Goal: Task Accomplishment & Management: Complete application form

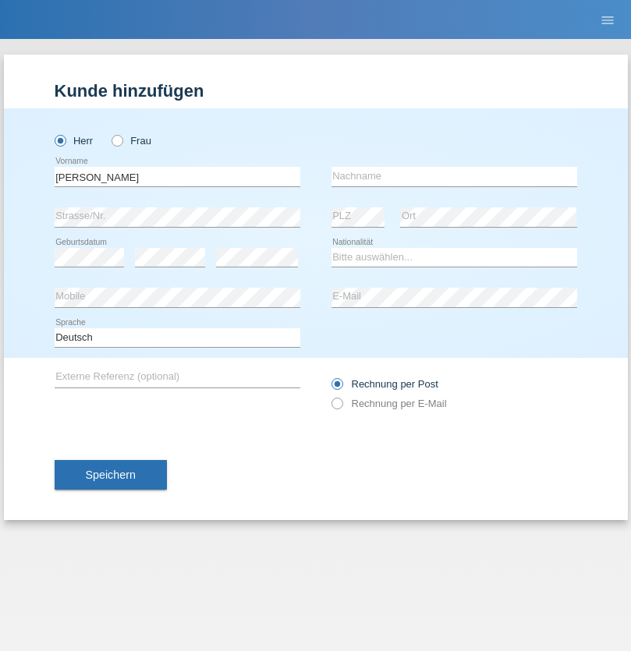
type input "[PERSON_NAME]"
click at [454, 176] on input "text" at bounding box center [454, 176] width 246 height 19
type input "Kohler"
select select "CH"
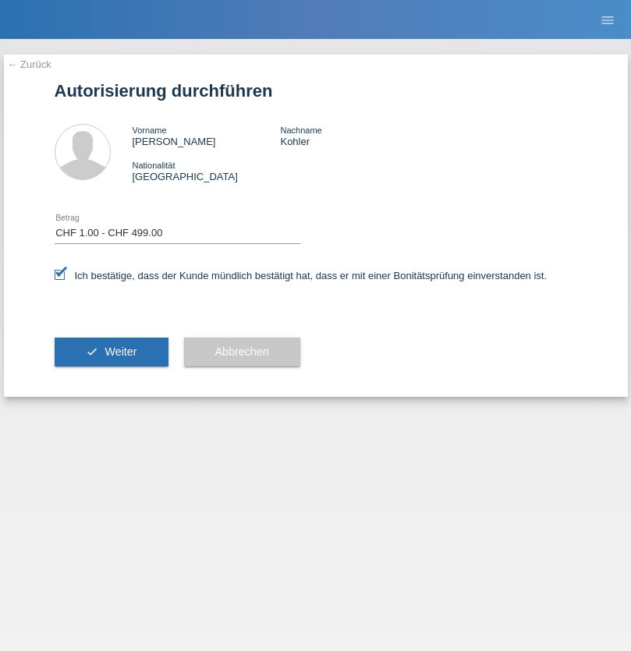
select select "1"
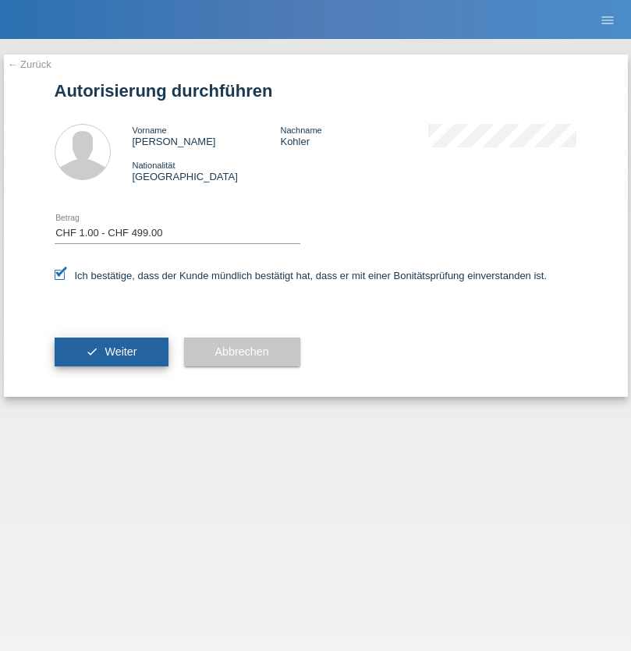
click at [111, 352] on span "Weiter" at bounding box center [120, 351] width 32 height 12
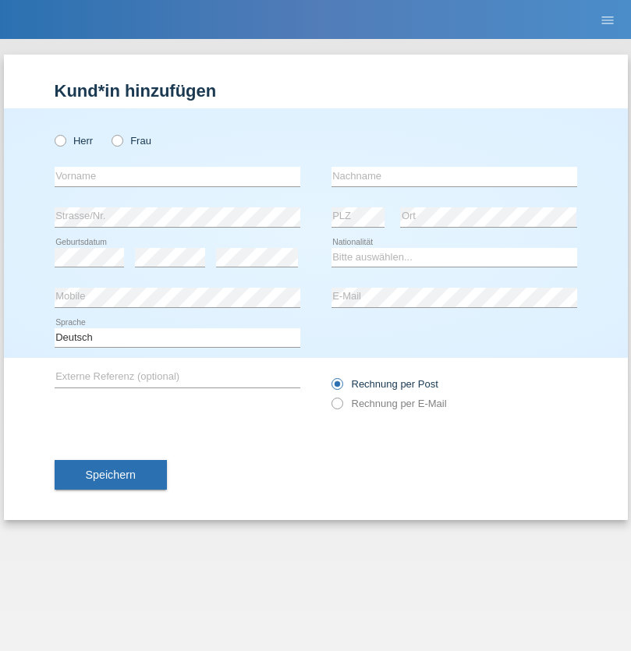
radio input "true"
click at [177, 176] on input "text" at bounding box center [178, 176] width 246 height 19
type input "[PERSON_NAME]"
click at [454, 176] on input "text" at bounding box center [454, 176] width 246 height 19
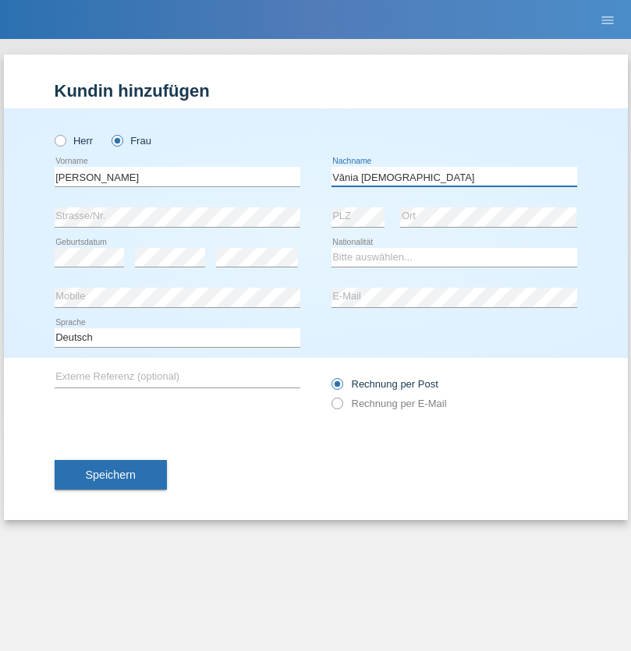
type input "Vânia [DEMOGRAPHIC_DATA]"
select select "BR"
select select "C"
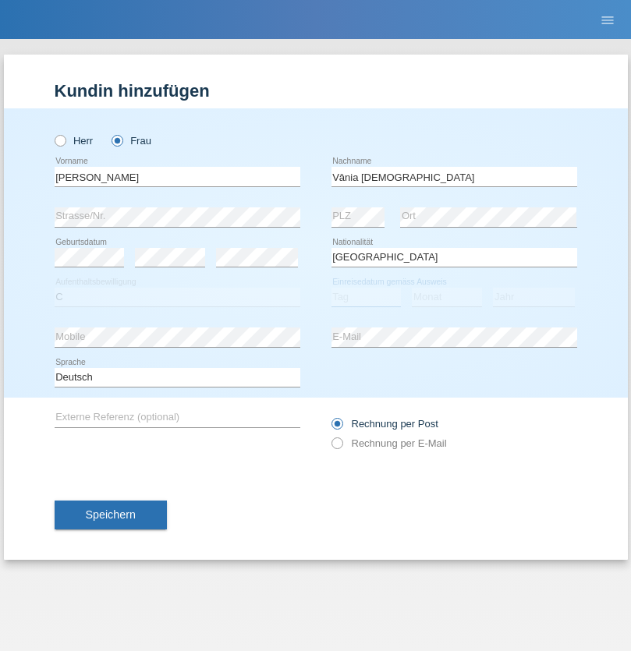
select select "27"
select select "10"
select select "2003"
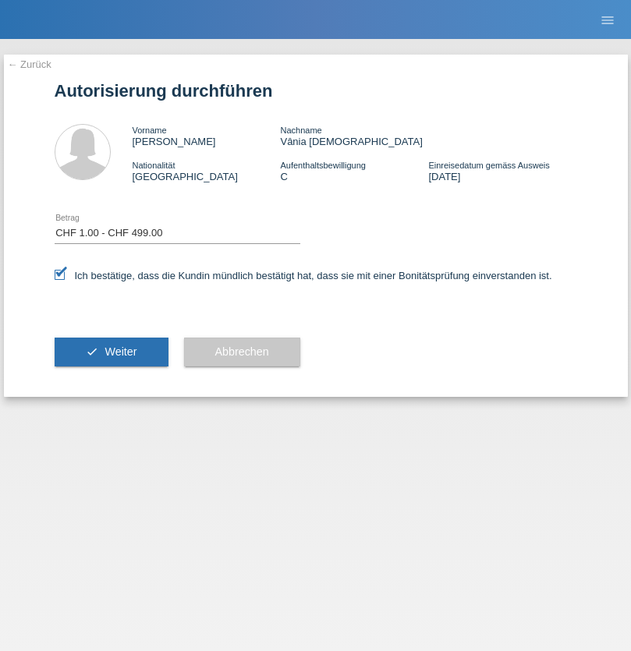
select select "1"
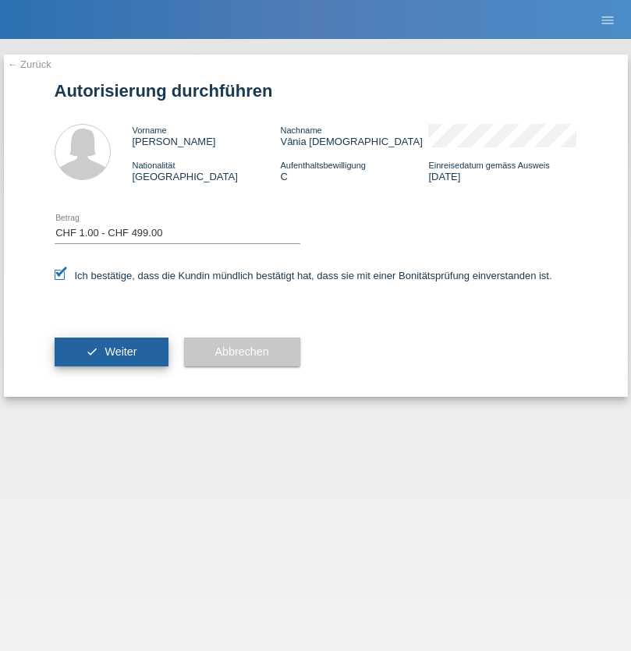
click at [111, 352] on span "Weiter" at bounding box center [120, 351] width 32 height 12
